Goal: Navigation & Orientation: Find specific page/section

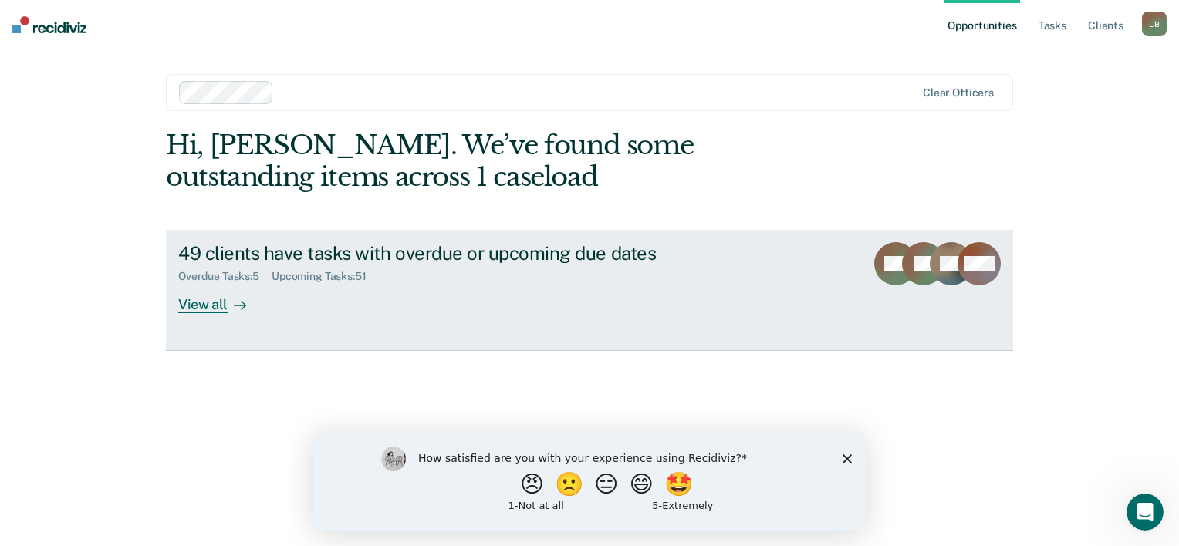
click at [217, 303] on div "View all" at bounding box center [221, 298] width 86 height 30
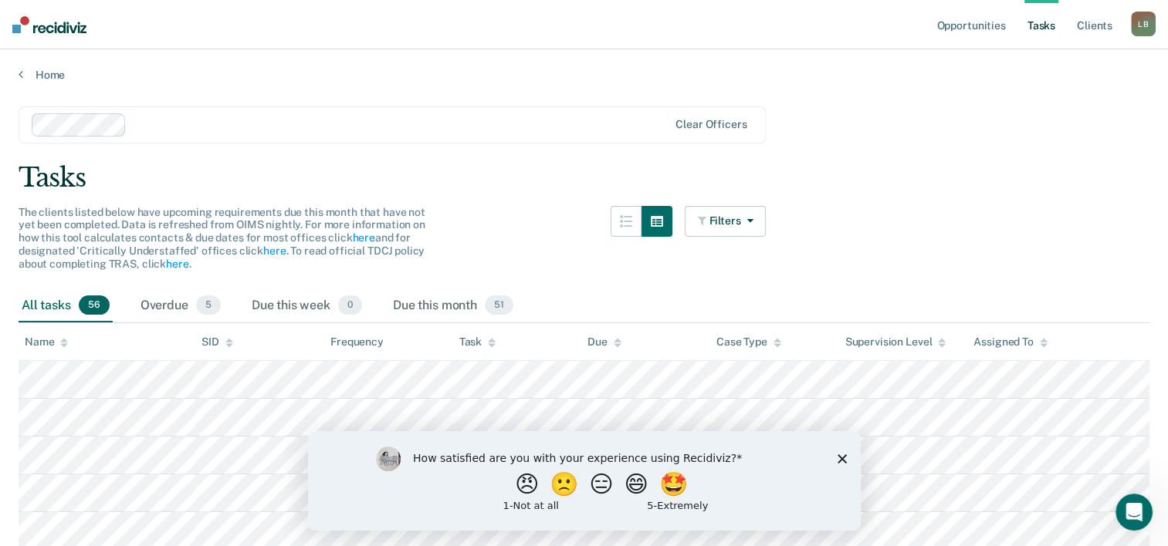
click at [843, 457] on polygon "Close survey" at bounding box center [841, 458] width 9 height 9
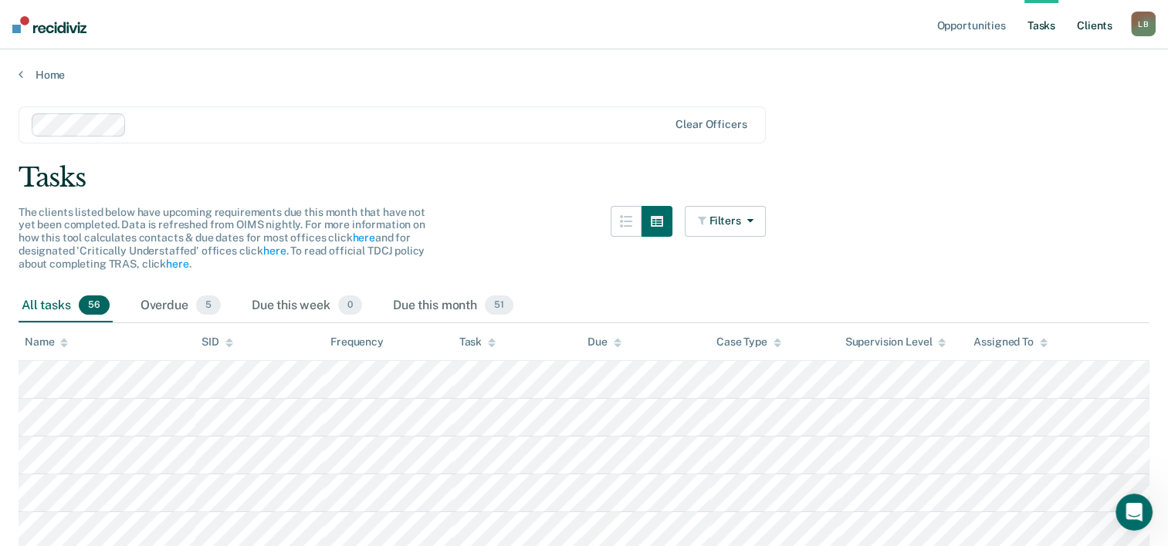
click at [1091, 25] on link "Client s" at bounding box center [1095, 24] width 42 height 49
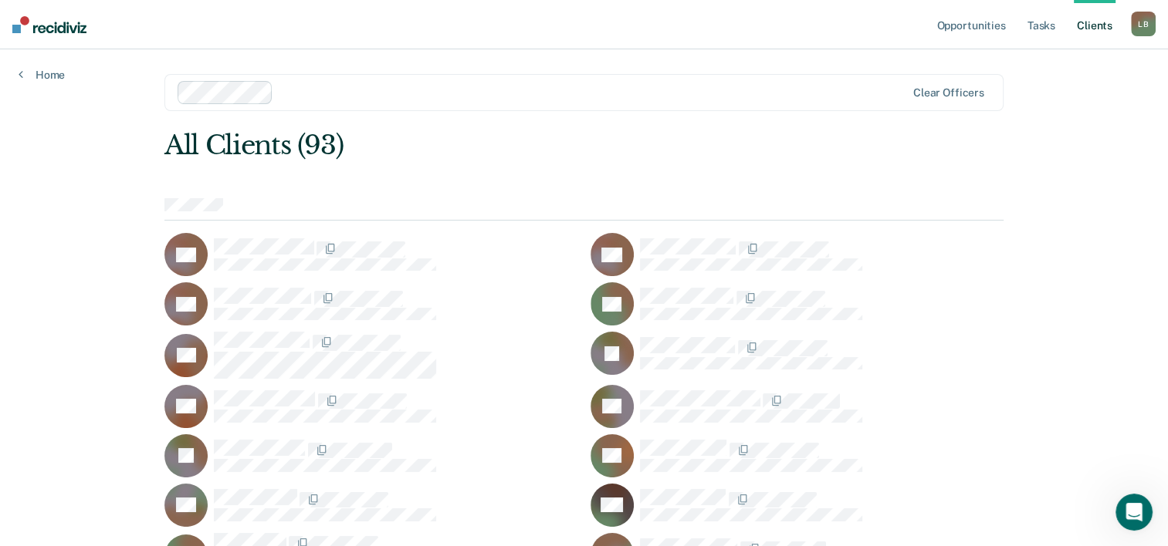
click at [1102, 32] on link "Client s" at bounding box center [1095, 24] width 42 height 49
click at [1086, 26] on link "Client s" at bounding box center [1095, 24] width 42 height 49
click at [1046, 26] on link "Tasks" at bounding box center [1041, 24] width 34 height 49
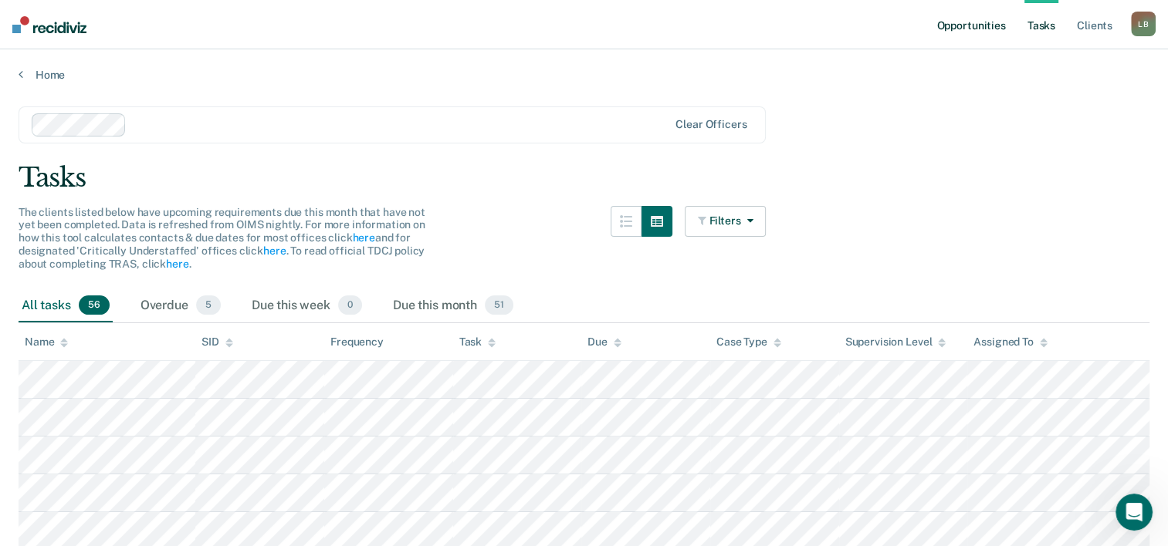
click at [988, 30] on link "Opportunities" at bounding box center [970, 24] width 75 height 49
click at [270, 253] on link "here" at bounding box center [274, 251] width 22 height 12
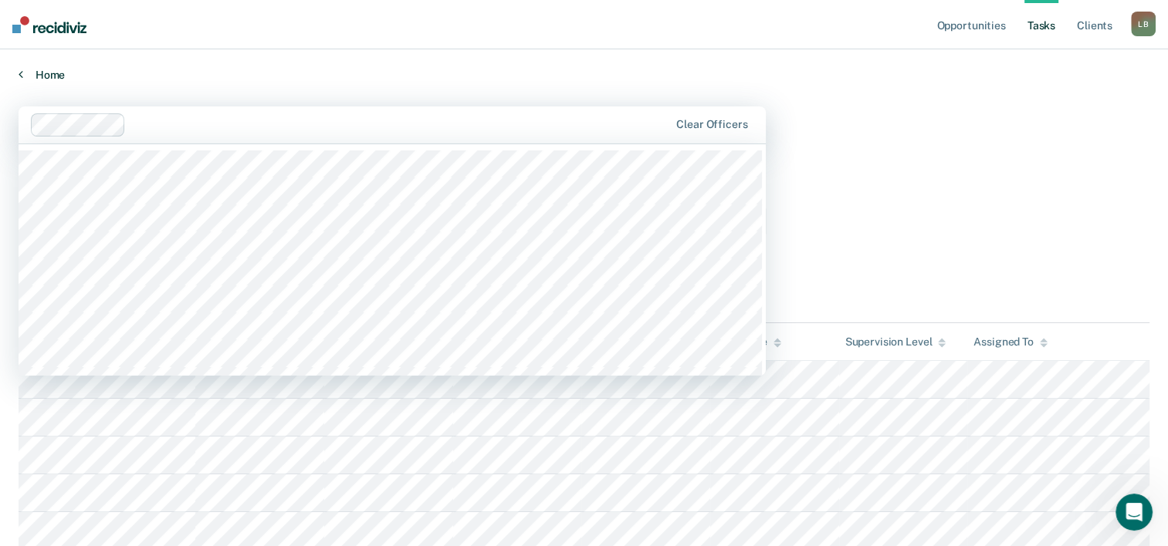
click at [232, 68] on link "Home" at bounding box center [584, 75] width 1131 height 14
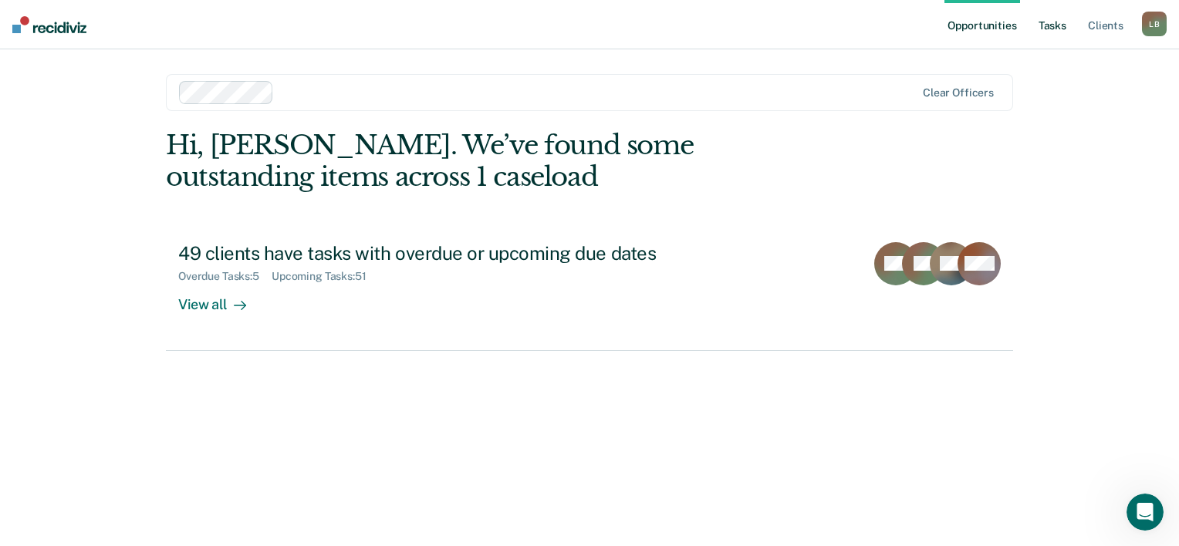
click at [1047, 27] on link "Tasks" at bounding box center [1053, 24] width 34 height 49
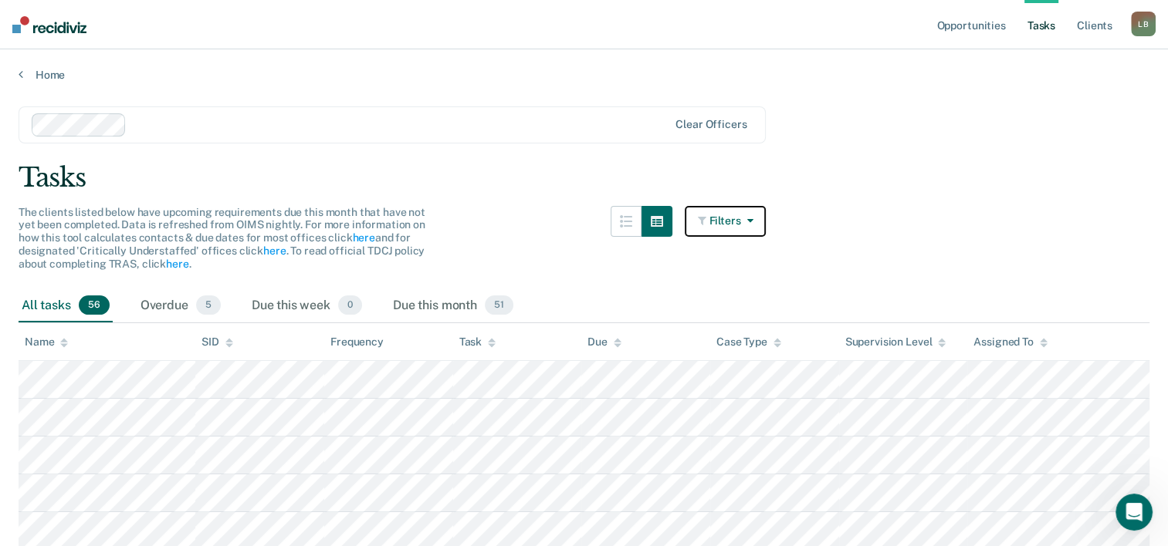
click at [739, 223] on button "Filters" at bounding box center [726, 221] width 82 height 31
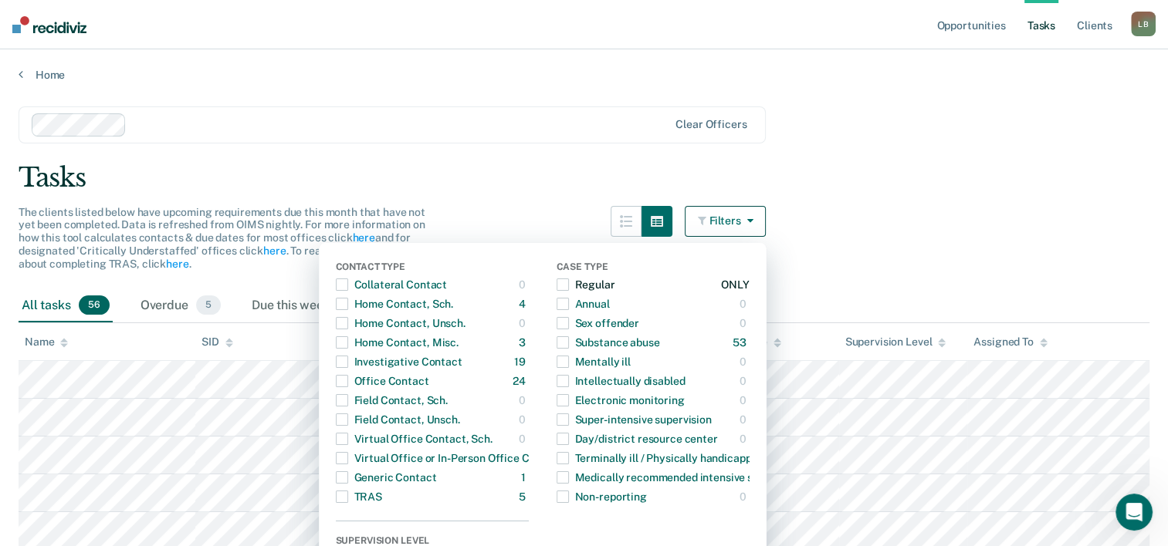
click at [569, 288] on span "button" at bounding box center [563, 285] width 12 height 12
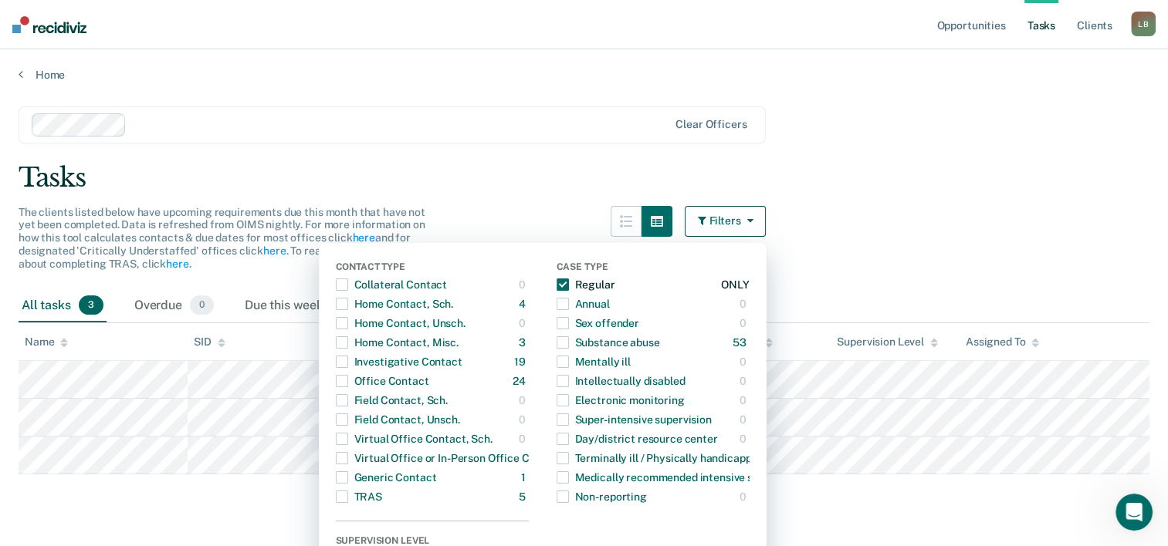
click at [569, 289] on span "button" at bounding box center [563, 285] width 12 height 12
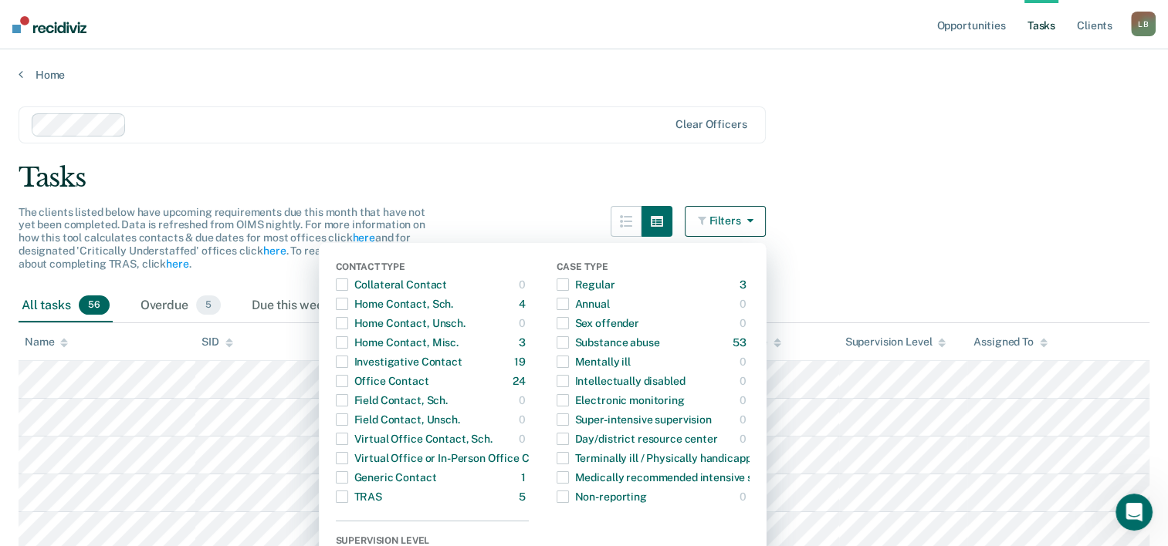
click at [46, 343] on div "Name" at bounding box center [46, 342] width 43 height 13
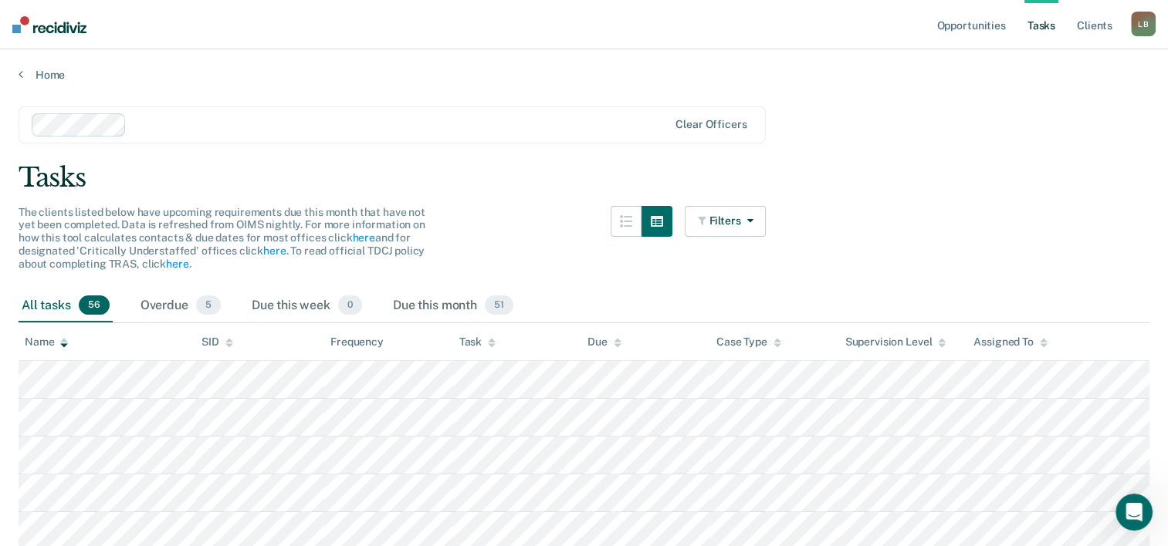
click at [45, 343] on div "Name" at bounding box center [46, 342] width 43 height 13
click at [636, 232] on button "button" at bounding box center [626, 221] width 31 height 31
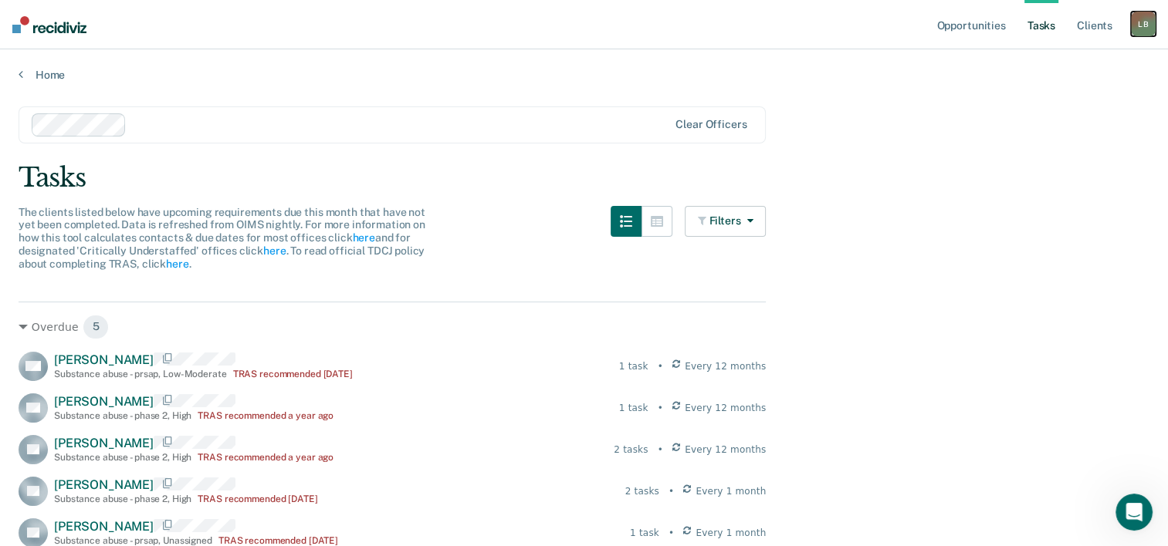
click at [1139, 31] on div "L B" at bounding box center [1143, 24] width 25 height 25
click at [975, 71] on link "Home" at bounding box center [584, 75] width 1131 height 14
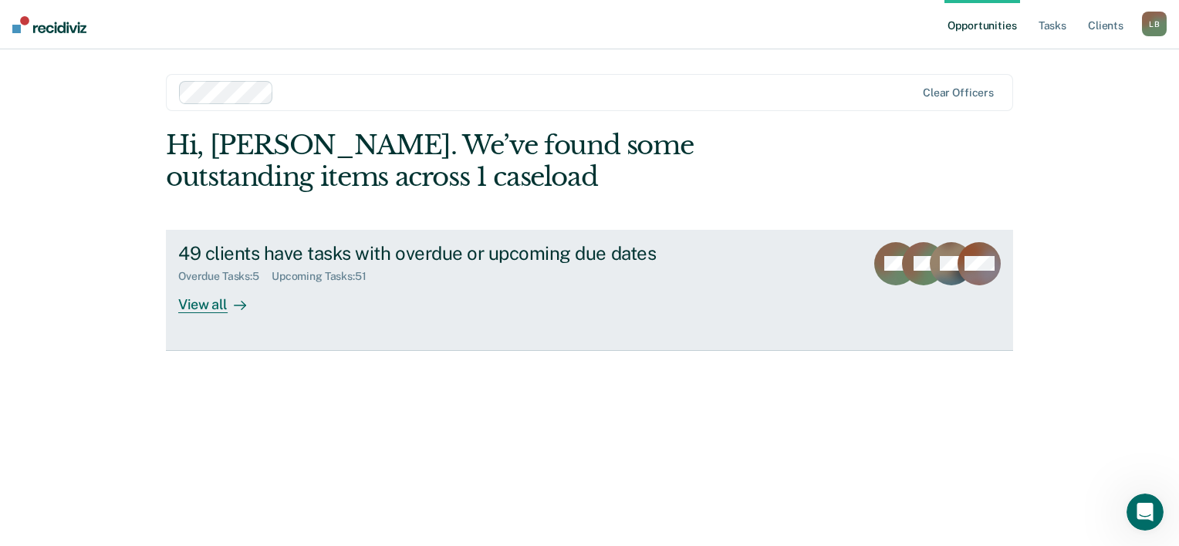
click at [206, 303] on div "View all" at bounding box center [221, 298] width 86 height 30
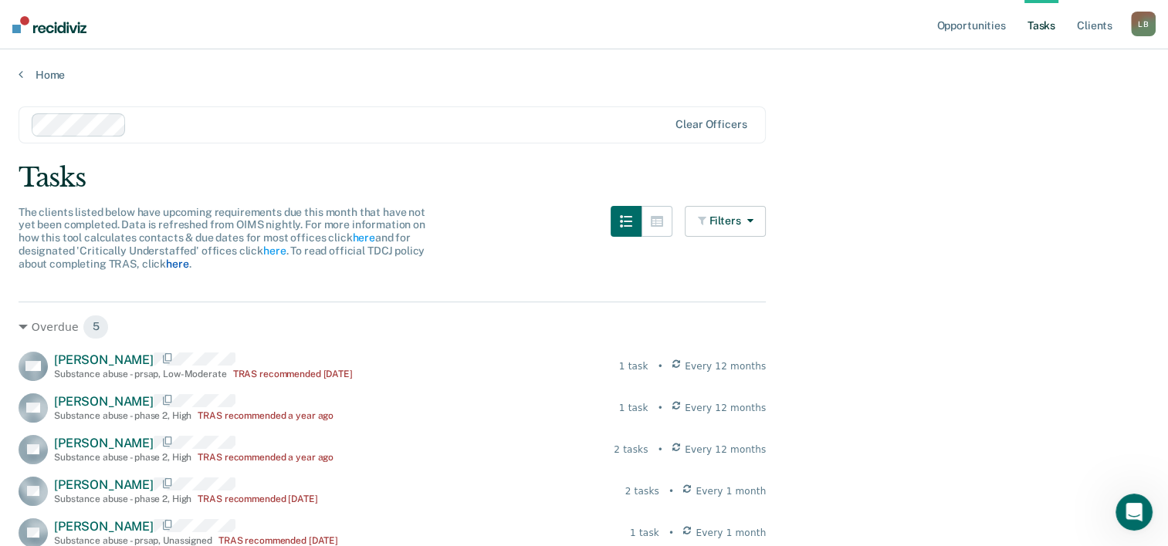
click at [173, 266] on link "here" at bounding box center [177, 264] width 22 height 12
click at [364, 241] on link "here" at bounding box center [363, 238] width 22 height 12
